Goal: Task Accomplishment & Management: Manage account settings

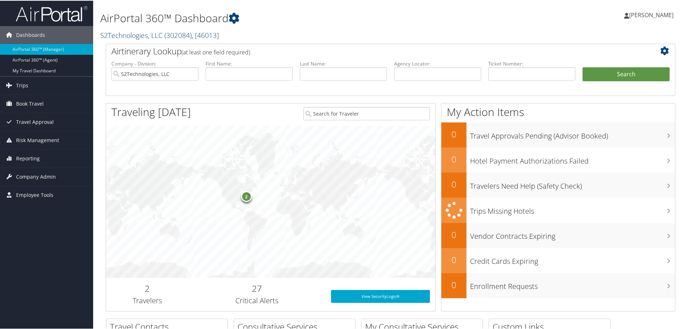
click at [130, 37] on link "S2Technologies, LLC ( 302084 ) , [ 46013 ]" at bounding box center [159, 35] width 119 height 10
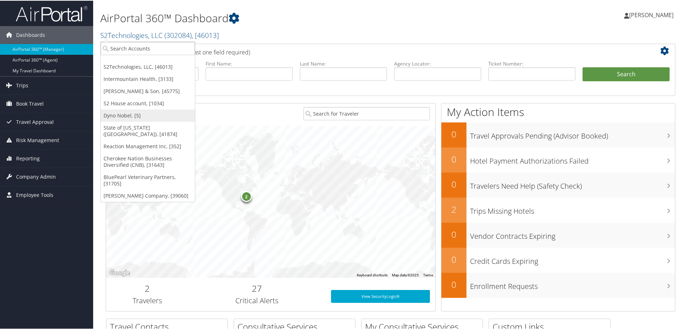
click at [126, 113] on link "Dyno Nobel, [5]" at bounding box center [148, 115] width 94 height 12
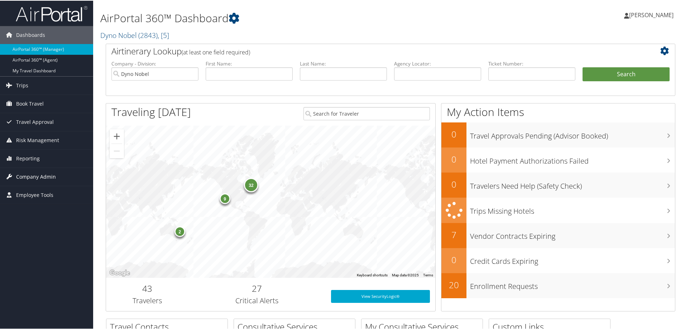
click at [32, 173] on span "Company Admin" at bounding box center [36, 176] width 40 height 18
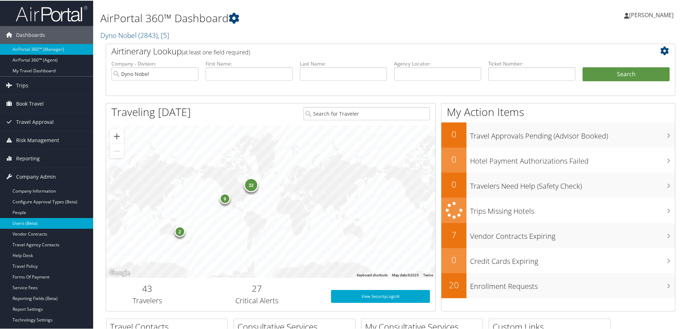
click at [23, 226] on link "Users (Beta)" at bounding box center [46, 222] width 93 height 11
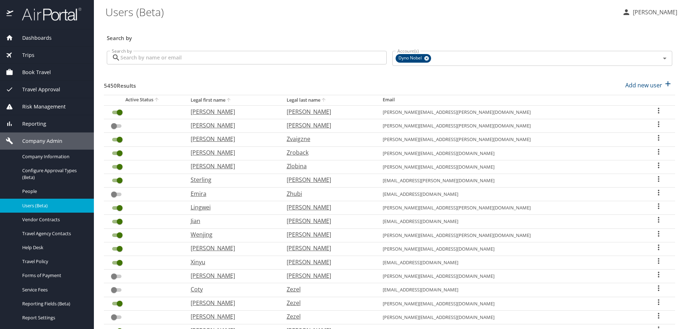
click at [171, 55] on input "Search by" at bounding box center [253, 58] width 266 height 14
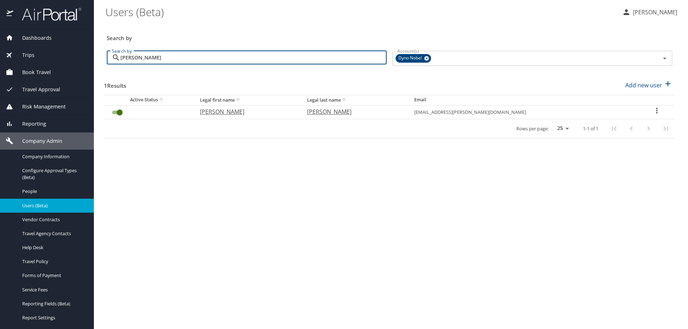
type input "Bastian"
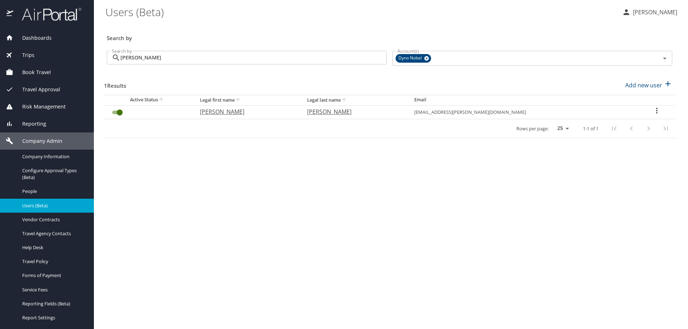
click at [226, 114] on p "Jason" at bounding box center [246, 111] width 93 height 9
select select "US"
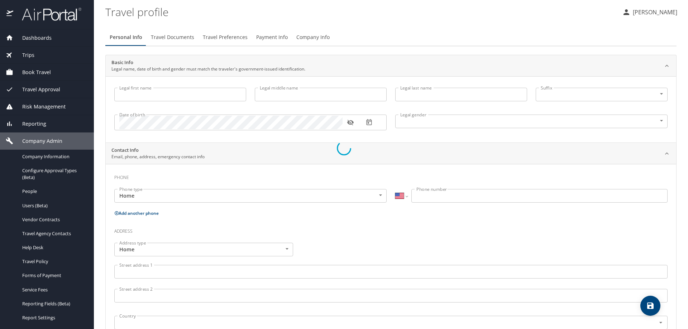
type input "Jason"
type input "Bastian"
type input "Male"
select select "US"
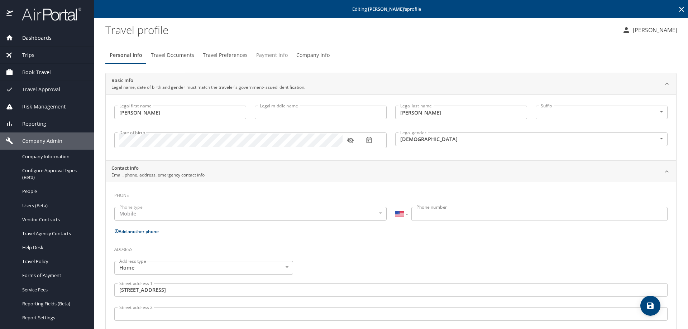
click at [267, 52] on span "Payment Info" at bounding box center [272, 55] width 32 height 9
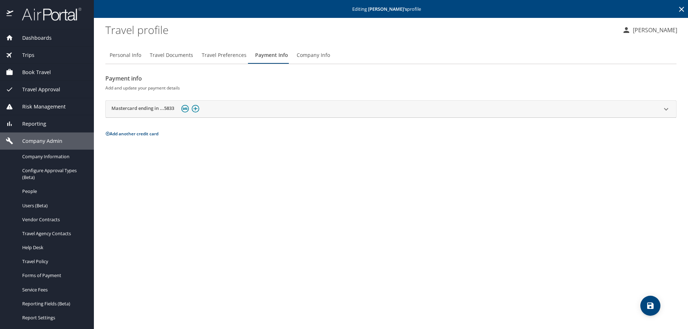
click at [258, 105] on div "Mastercard ending in ...5833" at bounding box center [384, 109] width 546 height 11
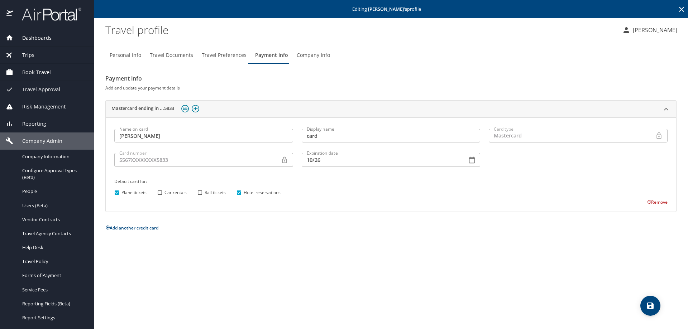
click at [663, 203] on button "Remove" at bounding box center [657, 202] width 20 height 6
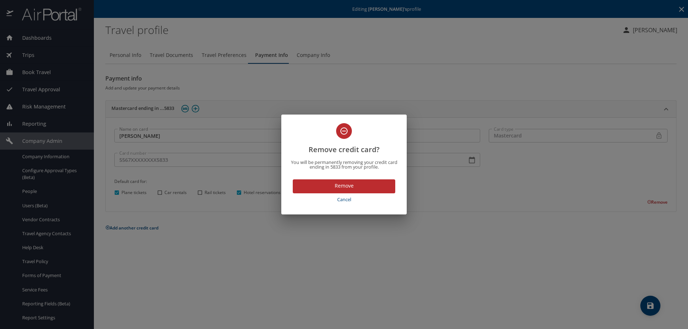
click at [363, 183] on span "Remove" at bounding box center [343, 186] width 91 height 9
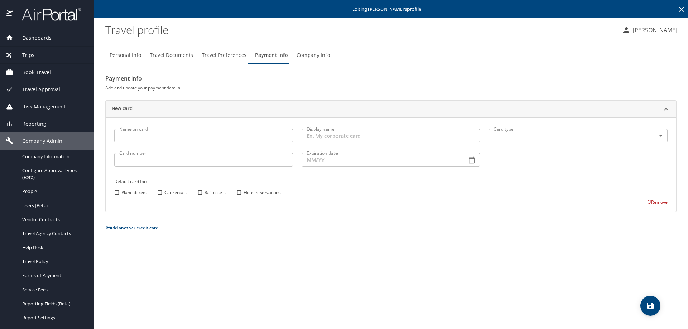
click at [364, 139] on input "Display name" at bounding box center [391, 136] width 179 height 14
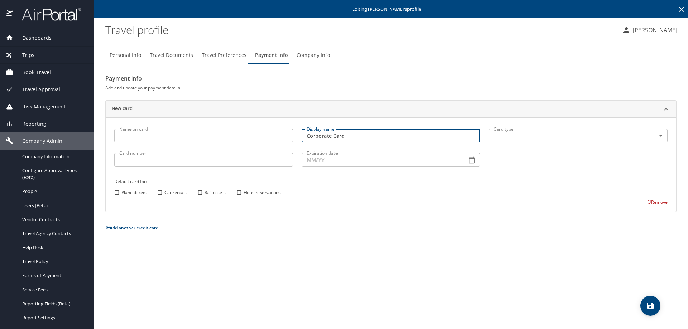
type input "Corporate Card"
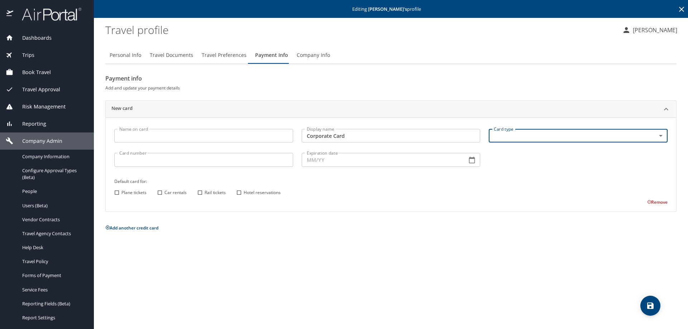
click at [545, 134] on body "Dashboards AirPortal 360™ Manager AirPortal 360™ Agent My Travel Dashboard Trip…" at bounding box center [344, 164] width 688 height 329
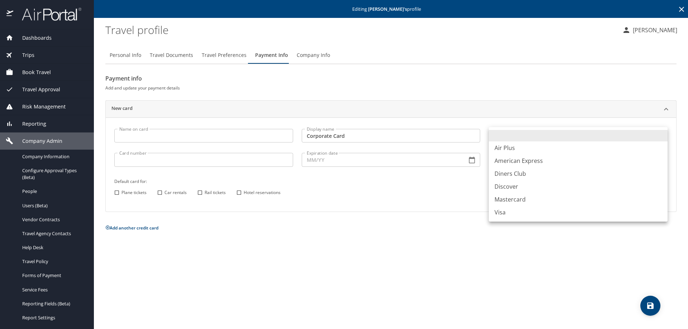
click at [517, 199] on li "Mastercard" at bounding box center [578, 199] width 179 height 13
type input "CA"
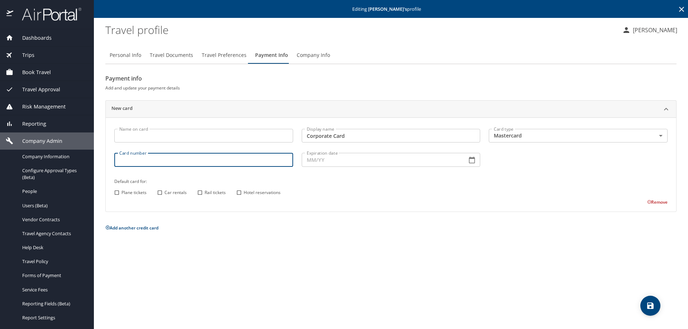
click at [193, 164] on input "Card number" at bounding box center [203, 160] width 179 height 14
type input "5567509111583807"
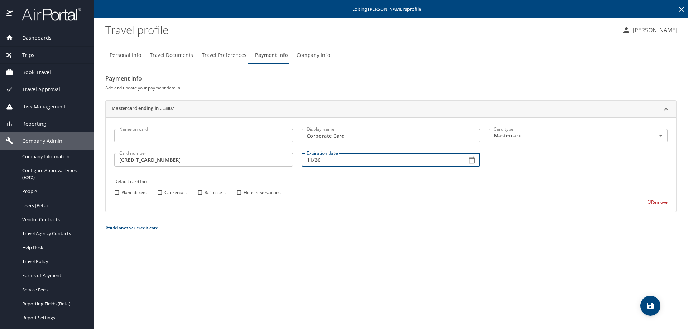
type input "11/26"
click at [118, 193] on input "Plane tickets" at bounding box center [116, 192] width 9 height 9
checkbox input "true"
click at [163, 195] on input "Car rentals" at bounding box center [159, 192] width 9 height 9
checkbox input "true"
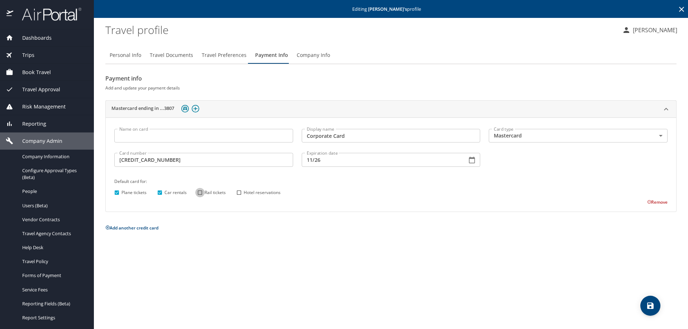
click at [200, 193] on input "Rail tickets" at bounding box center [199, 192] width 9 height 9
checkbox input "true"
click at [243, 191] on input "Hotel reservations" at bounding box center [238, 192] width 9 height 9
checkbox input "true"
click at [655, 307] on span "save" at bounding box center [650, 306] width 20 height 9
